Goal: Use online tool/utility: Utilize a website feature to perform a specific function

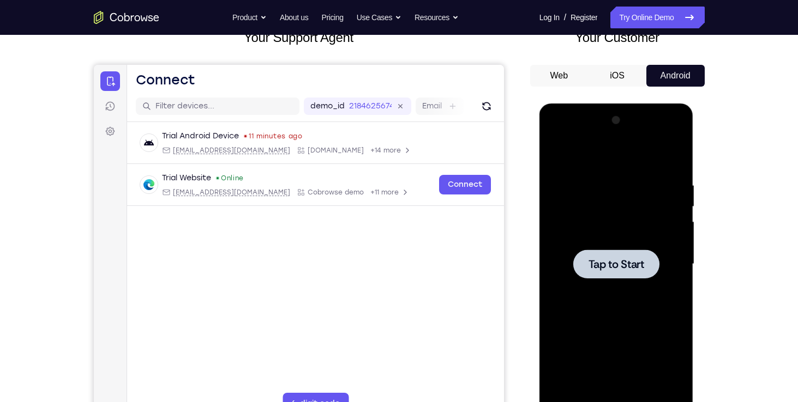
click at [593, 259] on span "Tap to Start" at bounding box center [616, 264] width 56 height 11
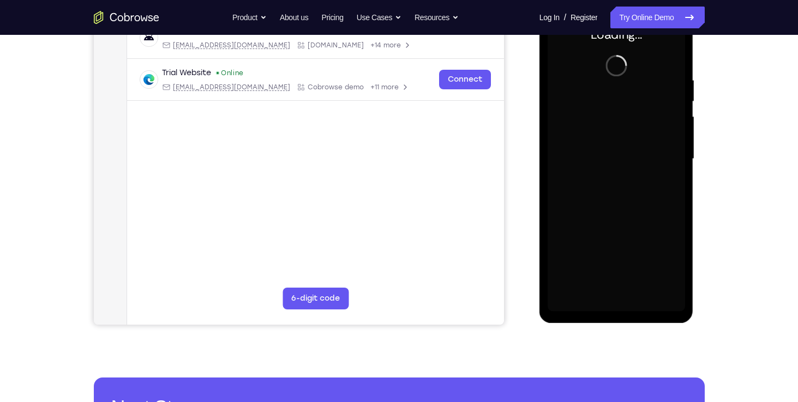
scroll to position [155, 0]
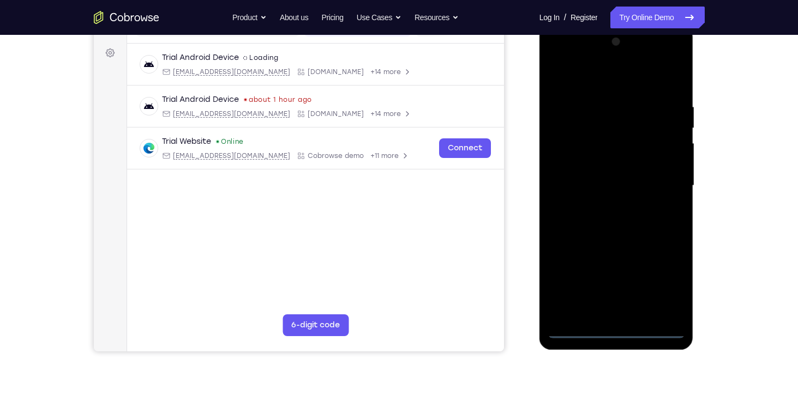
click at [614, 330] on div at bounding box center [615, 185] width 137 height 305
click at [662, 284] on div at bounding box center [615, 185] width 137 height 305
click at [620, 68] on div at bounding box center [615, 185] width 137 height 305
click at [624, 80] on div at bounding box center [615, 185] width 137 height 305
click at [663, 177] on div at bounding box center [615, 185] width 137 height 305
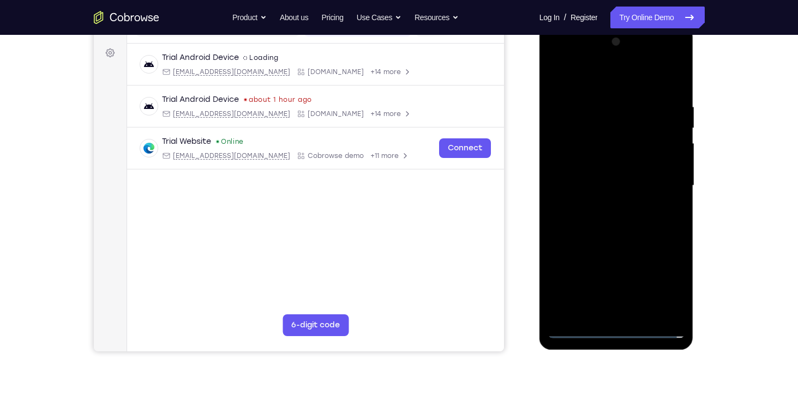
click at [605, 206] on div at bounding box center [615, 185] width 137 height 305
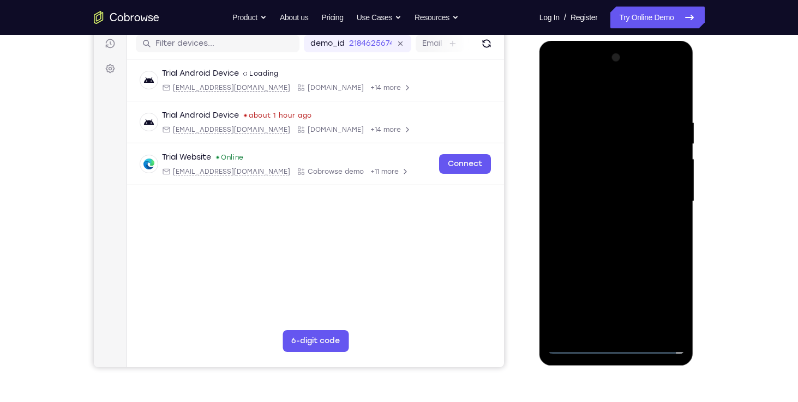
scroll to position [140, 0]
click at [598, 188] on div at bounding box center [615, 201] width 137 height 305
click at [596, 175] on div at bounding box center [615, 201] width 137 height 305
click at [598, 196] on div at bounding box center [615, 201] width 137 height 305
click at [604, 237] on div at bounding box center [615, 201] width 137 height 305
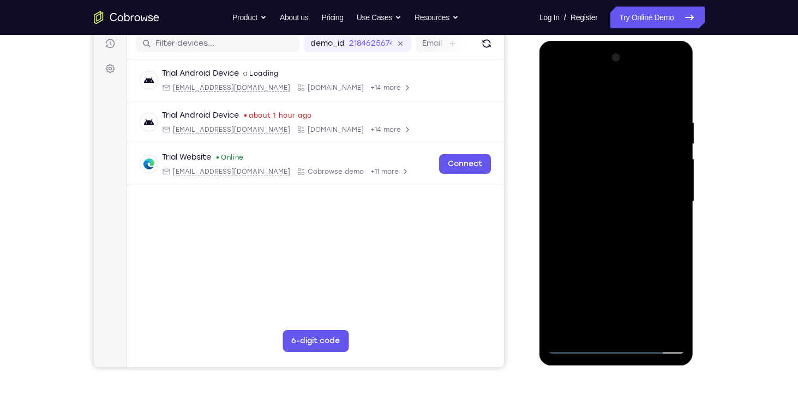
click at [674, 108] on div at bounding box center [615, 201] width 137 height 305
click at [642, 331] on div at bounding box center [615, 201] width 137 height 305
click at [620, 257] on div at bounding box center [615, 201] width 137 height 305
click at [608, 208] on div at bounding box center [615, 201] width 137 height 305
click at [612, 324] on div at bounding box center [615, 201] width 137 height 305
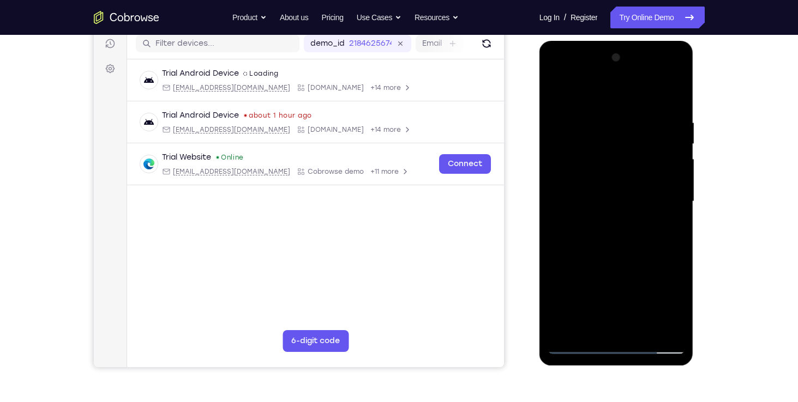
click at [634, 248] on div at bounding box center [615, 201] width 137 height 305
click at [598, 128] on div at bounding box center [615, 201] width 137 height 305
click at [585, 149] on div at bounding box center [615, 201] width 137 height 305
click at [555, 71] on div at bounding box center [615, 201] width 137 height 305
drag, startPoint x: 617, startPoint y: 328, endPoint x: 590, endPoint y: 77, distance: 252.3
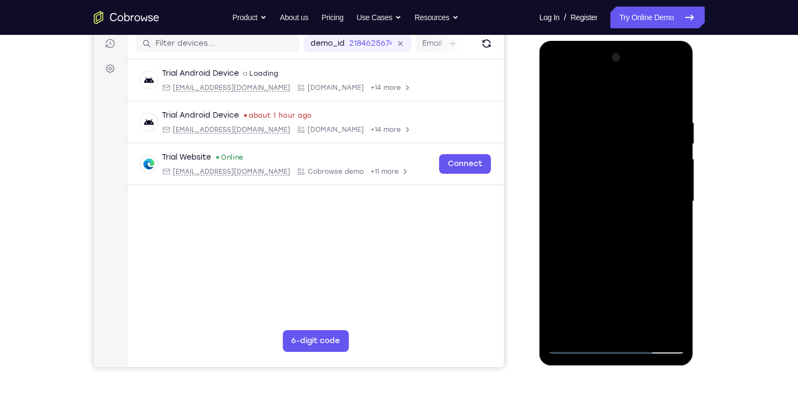
click at [590, 77] on div at bounding box center [615, 201] width 137 height 305
click at [677, 74] on div at bounding box center [615, 201] width 137 height 305
click at [664, 280] on div at bounding box center [615, 201] width 137 height 305
click at [599, 155] on div at bounding box center [615, 201] width 137 height 305
click at [664, 329] on div at bounding box center [615, 201] width 137 height 305
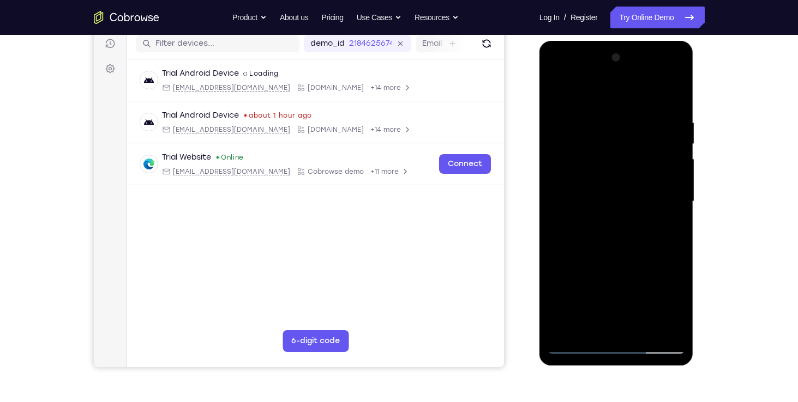
click at [552, 73] on div at bounding box center [615, 201] width 137 height 305
click at [556, 71] on div at bounding box center [615, 201] width 137 height 305
click at [587, 328] on div at bounding box center [615, 201] width 137 height 305
click at [614, 282] on div at bounding box center [615, 201] width 137 height 305
click at [583, 282] on div at bounding box center [615, 201] width 137 height 305
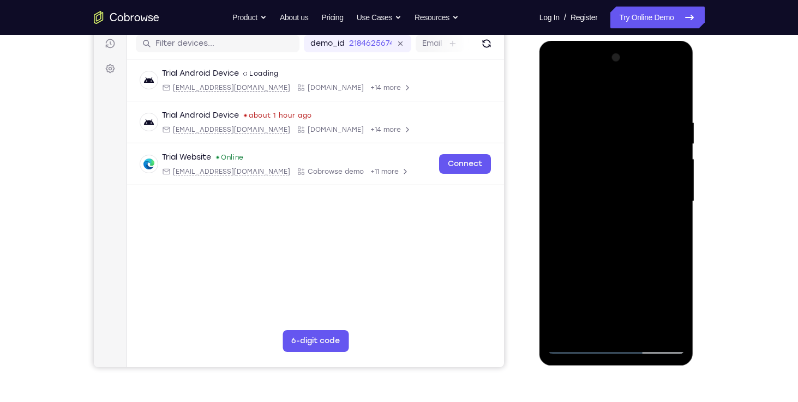
click at [638, 267] on div at bounding box center [615, 201] width 137 height 305
click at [617, 320] on div at bounding box center [615, 201] width 137 height 305
click at [579, 286] on div at bounding box center [615, 201] width 137 height 305
click at [619, 287] on div at bounding box center [615, 201] width 137 height 305
click at [620, 323] on div at bounding box center [615, 201] width 137 height 305
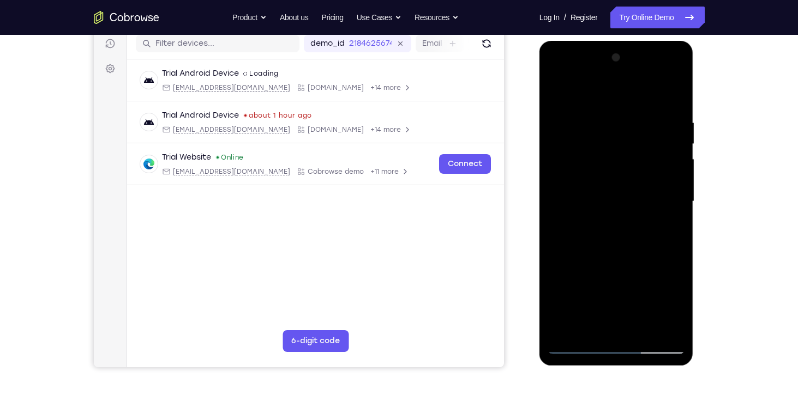
click at [616, 285] on div at bounding box center [615, 201] width 137 height 305
click at [653, 265] on div at bounding box center [615, 201] width 137 height 305
click at [626, 303] on div at bounding box center [615, 201] width 137 height 305
click at [578, 285] on div at bounding box center [615, 201] width 137 height 305
click at [612, 287] on div at bounding box center [615, 201] width 137 height 305
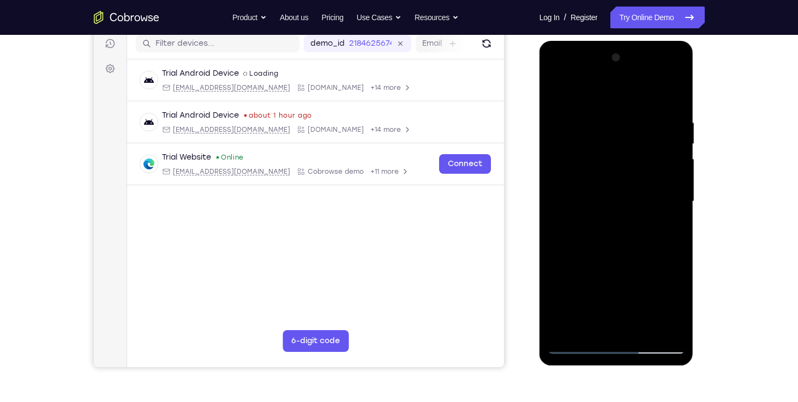
click at [668, 226] on div at bounding box center [615, 201] width 137 height 305
click at [552, 92] on div at bounding box center [615, 201] width 137 height 305
click at [600, 213] on div at bounding box center [615, 201] width 137 height 305
click at [614, 324] on div at bounding box center [615, 201] width 137 height 305
click at [551, 285] on div at bounding box center [615, 201] width 137 height 305
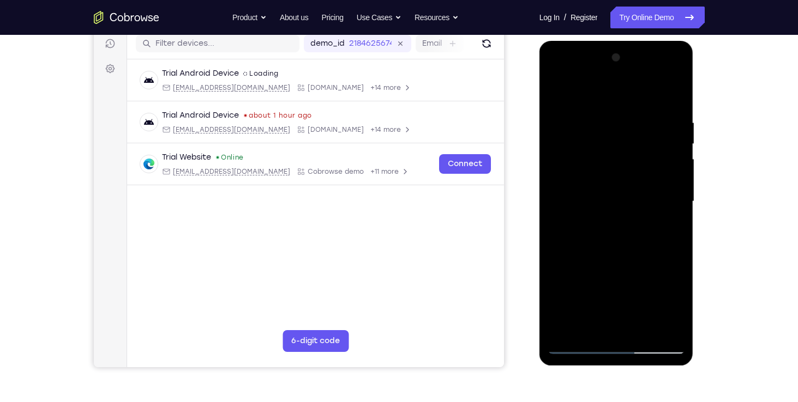
click at [612, 265] on div at bounding box center [615, 201] width 137 height 305
click at [602, 280] on div at bounding box center [615, 201] width 137 height 305
click at [613, 327] on div at bounding box center [615, 201] width 137 height 305
click at [628, 264] on div at bounding box center [615, 201] width 137 height 305
click at [616, 280] on div at bounding box center [615, 201] width 137 height 305
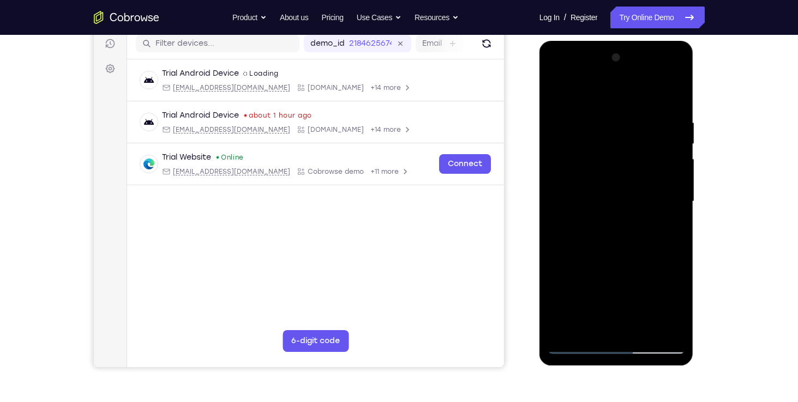
click at [605, 282] on div at bounding box center [615, 201] width 137 height 305
click at [580, 284] on div at bounding box center [615, 201] width 137 height 305
click at [667, 228] on div at bounding box center [615, 201] width 137 height 305
click at [554, 93] on div at bounding box center [615, 201] width 137 height 305
click at [558, 93] on div at bounding box center [615, 201] width 137 height 305
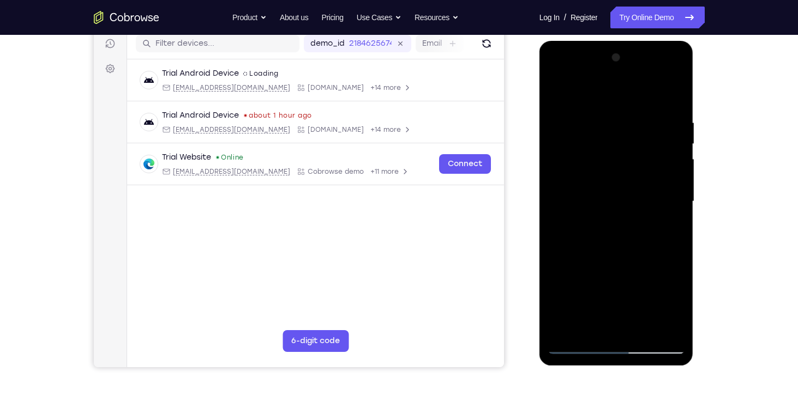
click at [603, 119] on div at bounding box center [615, 201] width 137 height 305
click at [672, 96] on div at bounding box center [615, 201] width 137 height 305
click at [562, 333] on div at bounding box center [615, 201] width 137 height 305
click at [598, 114] on div at bounding box center [615, 201] width 137 height 305
click at [672, 94] on div at bounding box center [615, 201] width 137 height 305
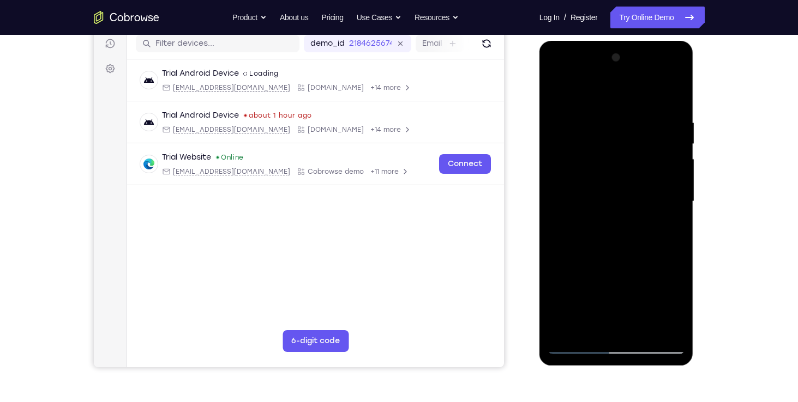
click at [634, 330] on div at bounding box center [615, 201] width 137 height 305
click at [574, 343] on div at bounding box center [615, 201] width 137 height 305
click at [666, 327] on div at bounding box center [615, 201] width 137 height 305
click at [678, 88] on div at bounding box center [615, 201] width 137 height 305
click at [624, 257] on div at bounding box center [615, 201] width 137 height 305
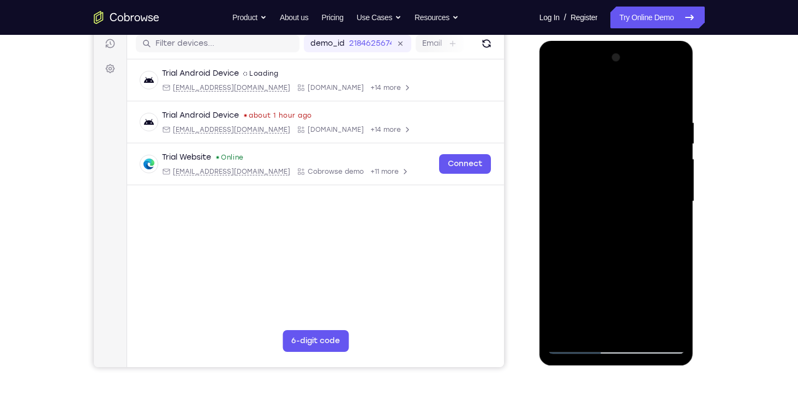
click at [576, 343] on div at bounding box center [615, 201] width 137 height 305
click at [641, 326] on div at bounding box center [615, 201] width 137 height 305
click at [619, 185] on div at bounding box center [615, 201] width 137 height 305
click at [607, 323] on div at bounding box center [615, 201] width 137 height 305
click at [590, 306] on div at bounding box center [615, 201] width 137 height 305
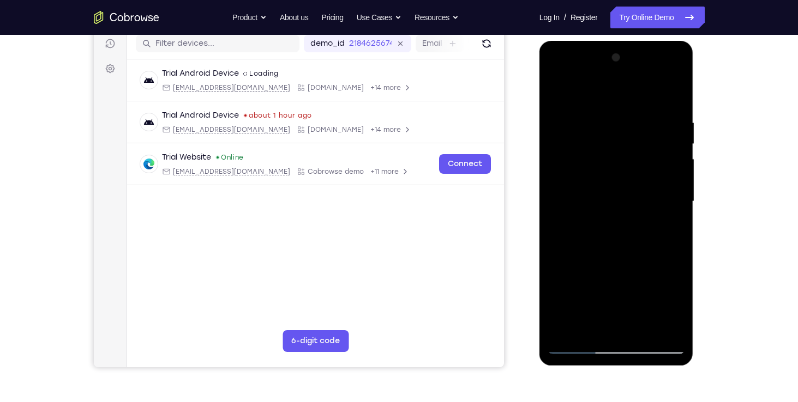
click at [662, 283] on div at bounding box center [615, 201] width 137 height 305
click at [635, 306] on div at bounding box center [615, 201] width 137 height 305
click at [578, 285] on div at bounding box center [615, 201] width 137 height 305
click at [616, 285] on div at bounding box center [615, 201] width 137 height 305
click at [634, 286] on div at bounding box center [615, 201] width 137 height 305
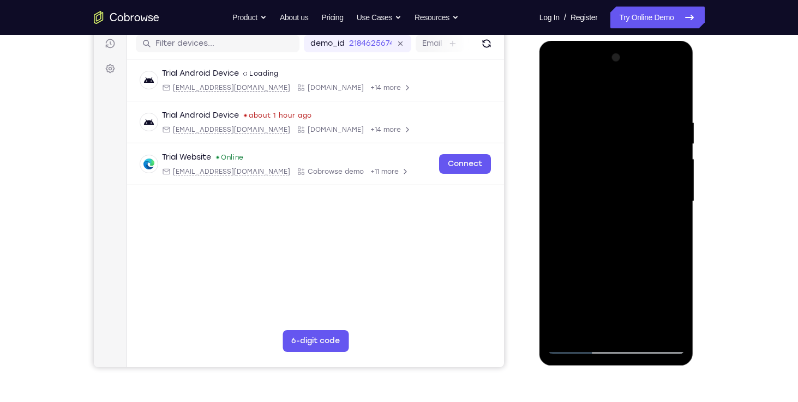
click at [629, 286] on div at bounding box center [615, 201] width 137 height 305
click at [579, 284] on div at bounding box center [615, 201] width 137 height 305
click at [630, 326] on div at bounding box center [615, 201] width 137 height 305
click at [590, 285] on div at bounding box center [615, 201] width 137 height 305
click at [592, 267] on div at bounding box center [615, 201] width 137 height 305
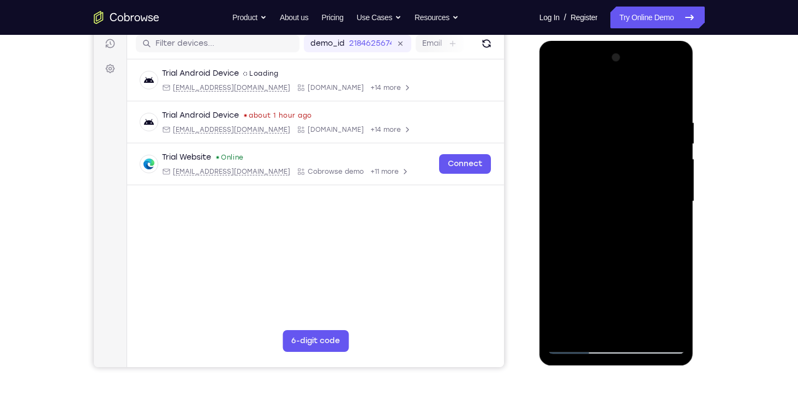
click at [615, 290] on div at bounding box center [615, 201] width 137 height 305
click at [625, 325] on div at bounding box center [615, 201] width 137 height 305
click at [625, 300] on div at bounding box center [615, 201] width 137 height 305
click at [618, 289] on div at bounding box center [615, 201] width 137 height 305
click at [639, 289] on div at bounding box center [615, 201] width 137 height 305
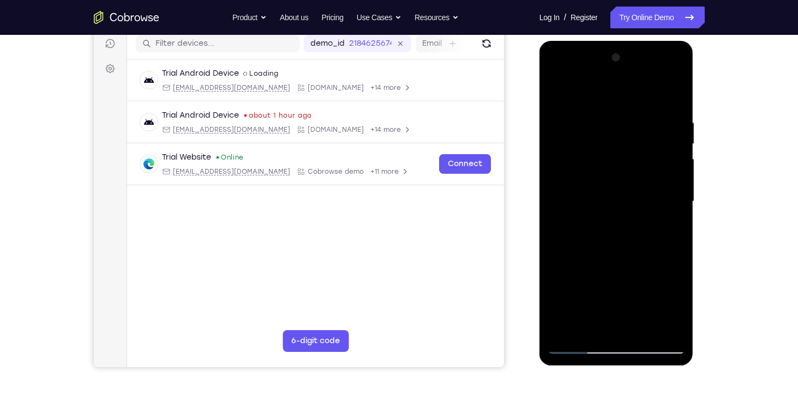
click at [617, 285] on div at bounding box center [615, 201] width 137 height 305
click at [626, 316] on div at bounding box center [615, 201] width 137 height 305
click at [640, 263] on div at bounding box center [615, 201] width 137 height 305
click at [640, 285] on div at bounding box center [615, 201] width 137 height 305
click at [613, 282] on div at bounding box center [615, 201] width 137 height 305
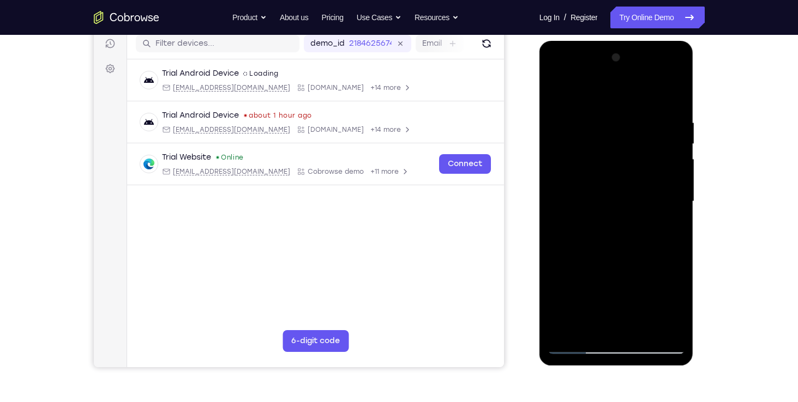
click at [652, 288] on div at bounding box center [615, 201] width 137 height 305
click at [653, 228] on div at bounding box center [615, 201] width 137 height 305
click at [592, 308] on div at bounding box center [615, 201] width 137 height 305
click at [619, 327] on div at bounding box center [615, 201] width 137 height 305
click at [653, 228] on div at bounding box center [615, 201] width 137 height 305
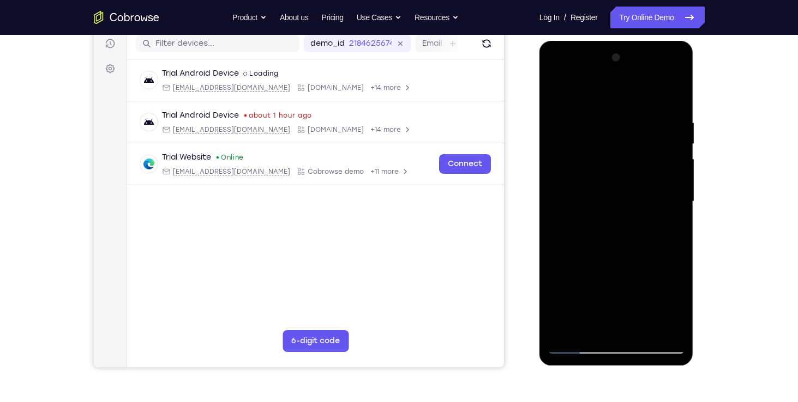
click at [653, 237] on div at bounding box center [615, 201] width 137 height 305
click at [649, 228] on div at bounding box center [615, 201] width 137 height 305
click at [681, 304] on div at bounding box center [615, 201] width 137 height 305
click at [680, 306] on div at bounding box center [615, 201] width 137 height 305
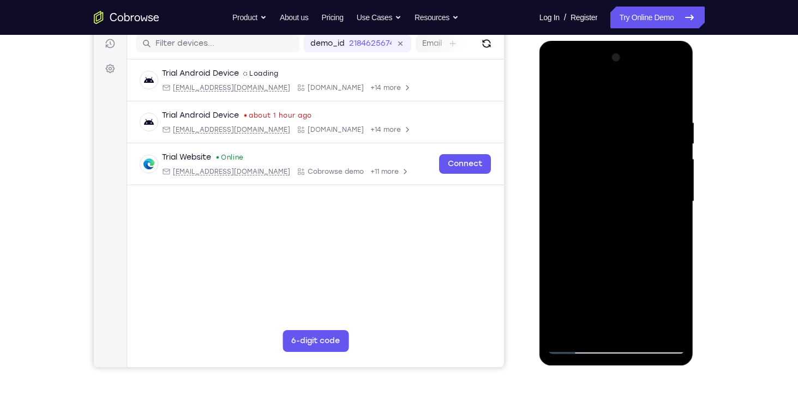
click at [616, 285] on div at bounding box center [615, 201] width 137 height 305
click at [636, 286] on div at bounding box center [615, 201] width 137 height 305
click at [627, 286] on div at bounding box center [615, 201] width 137 height 305
click at [671, 226] on div at bounding box center [615, 201] width 137 height 305
click at [554, 87] on div at bounding box center [615, 201] width 137 height 305
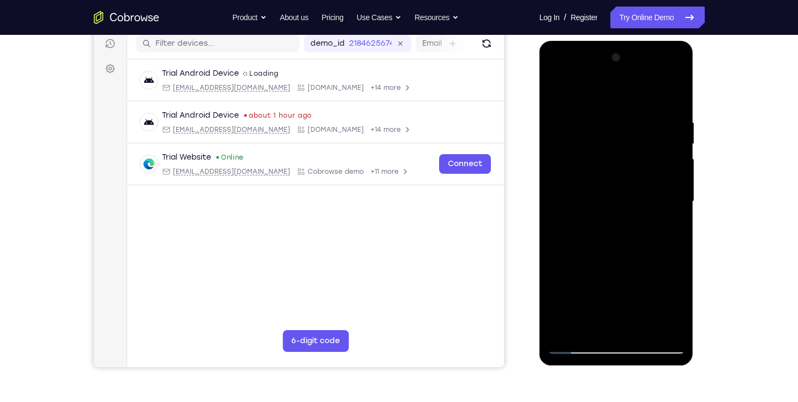
click at [557, 87] on div at bounding box center [615, 201] width 137 height 305
click at [564, 326] on div at bounding box center [615, 201] width 137 height 305
click at [644, 327] on div at bounding box center [615, 201] width 137 height 305
click at [556, 91] on div at bounding box center [615, 201] width 137 height 305
click at [638, 328] on div at bounding box center [615, 201] width 137 height 305
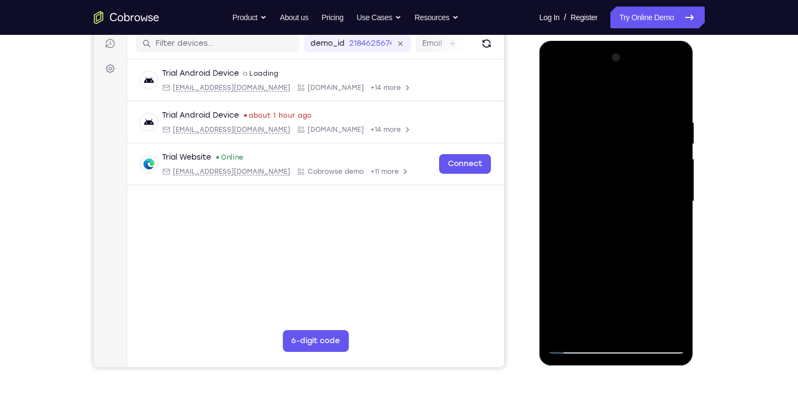
click at [565, 89] on div at bounding box center [615, 201] width 137 height 305
click at [565, 328] on div at bounding box center [615, 201] width 137 height 305
click at [576, 216] on div at bounding box center [615, 201] width 137 height 305
click at [578, 223] on div at bounding box center [615, 201] width 137 height 305
click at [555, 191] on div at bounding box center [615, 201] width 137 height 305
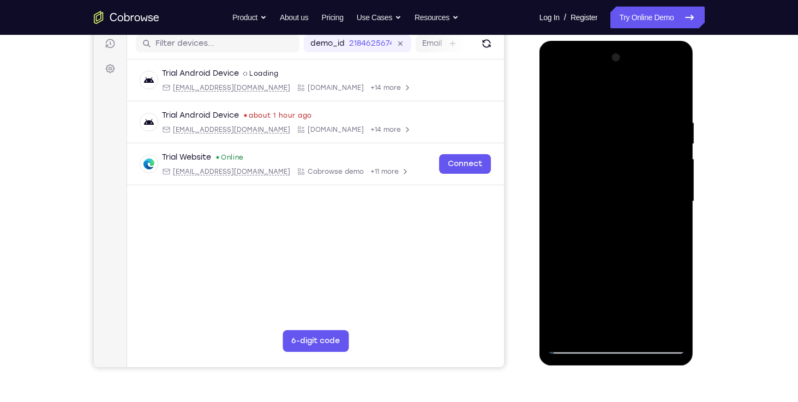
click at [557, 189] on div at bounding box center [615, 201] width 137 height 305
click at [567, 328] on div at bounding box center [615, 201] width 137 height 305
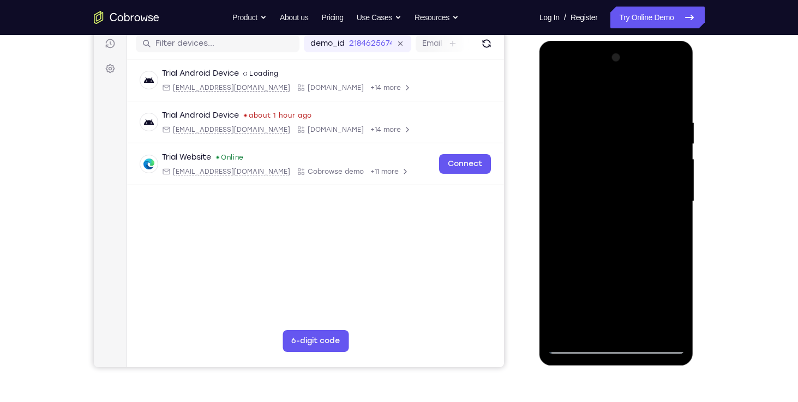
click at [567, 328] on div at bounding box center [615, 201] width 137 height 305
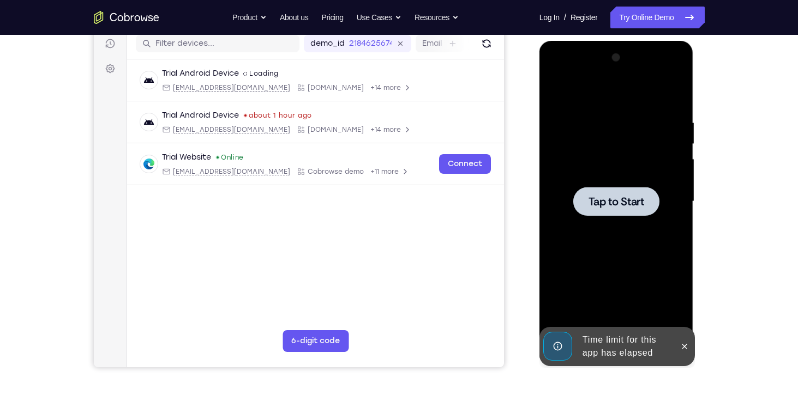
scroll to position [161, 0]
